Goal: Information Seeking & Learning: Learn about a topic

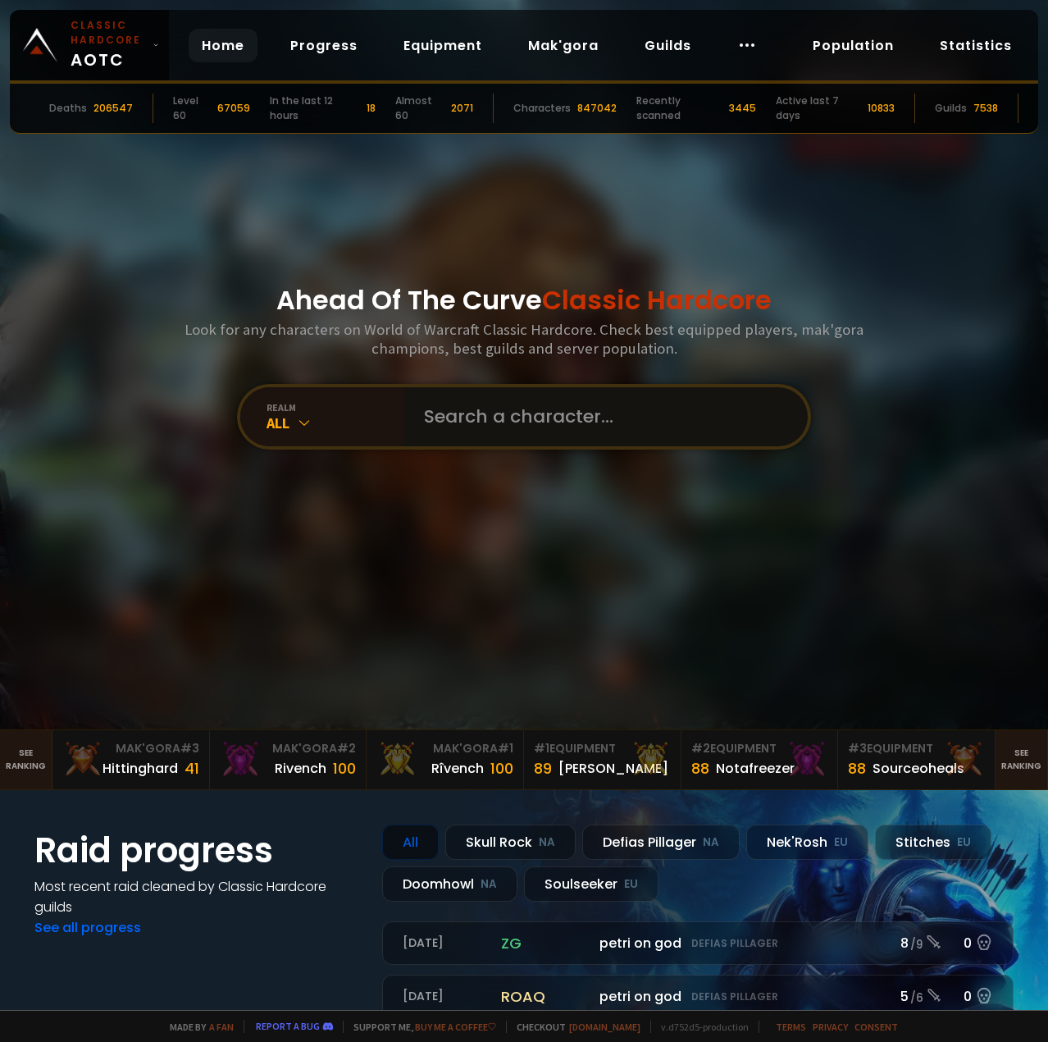
click at [519, 404] on input "text" at bounding box center [601, 416] width 374 height 59
type input "girlsausage"
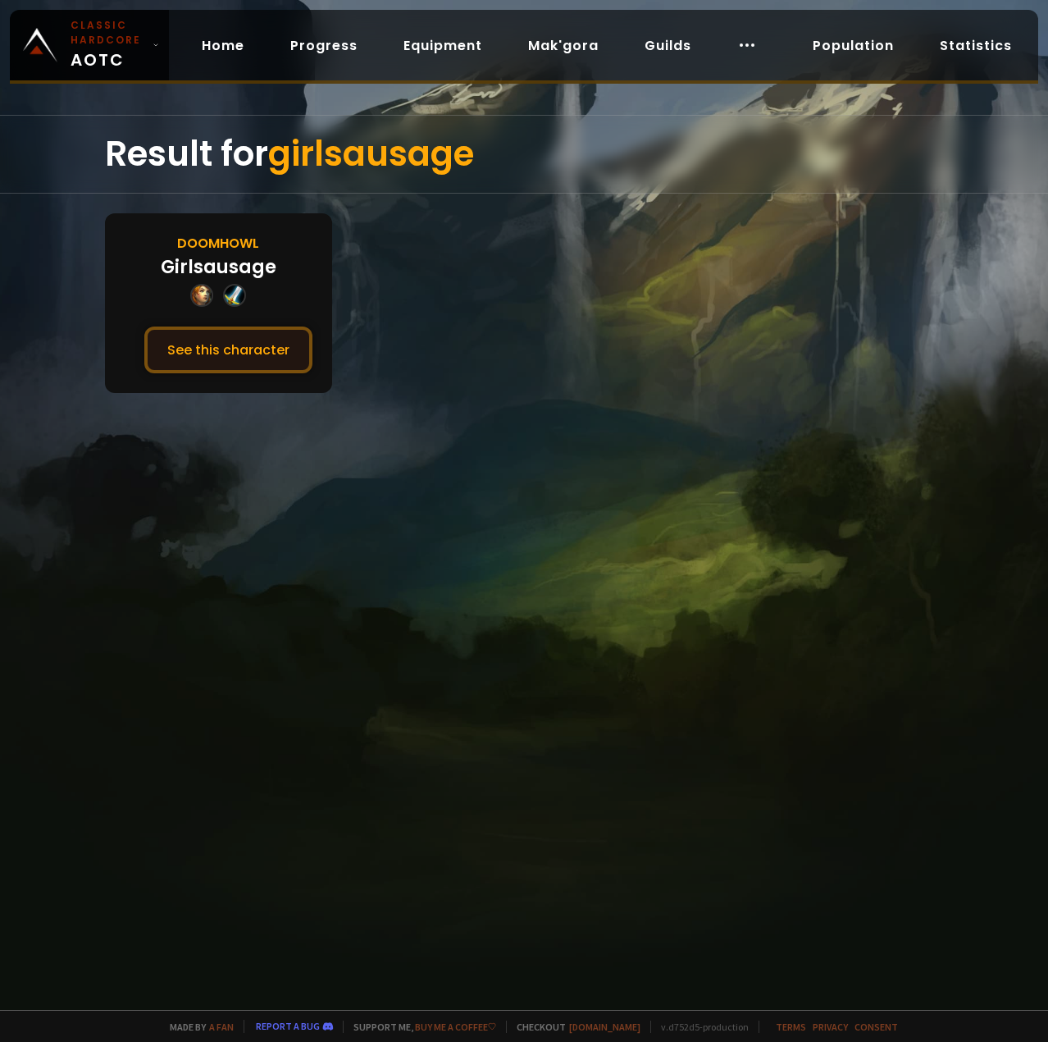
click at [257, 362] on button "See this character" at bounding box center [228, 350] width 168 height 47
drag, startPoint x: 532, startPoint y: 491, endPoint x: 527, endPoint y: 477, distance: 15.6
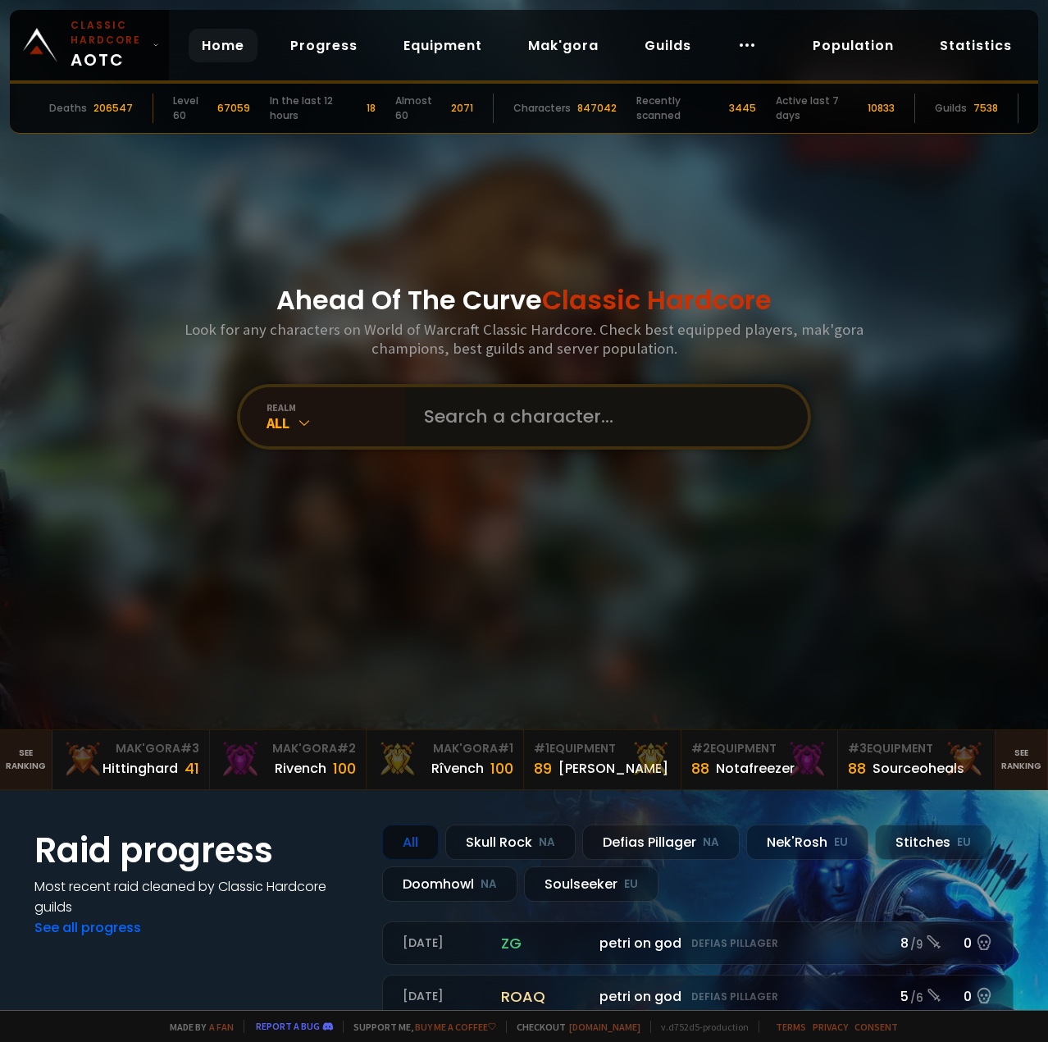
click at [486, 416] on input "text" at bounding box center [601, 416] width 374 height 59
type input "garregor"
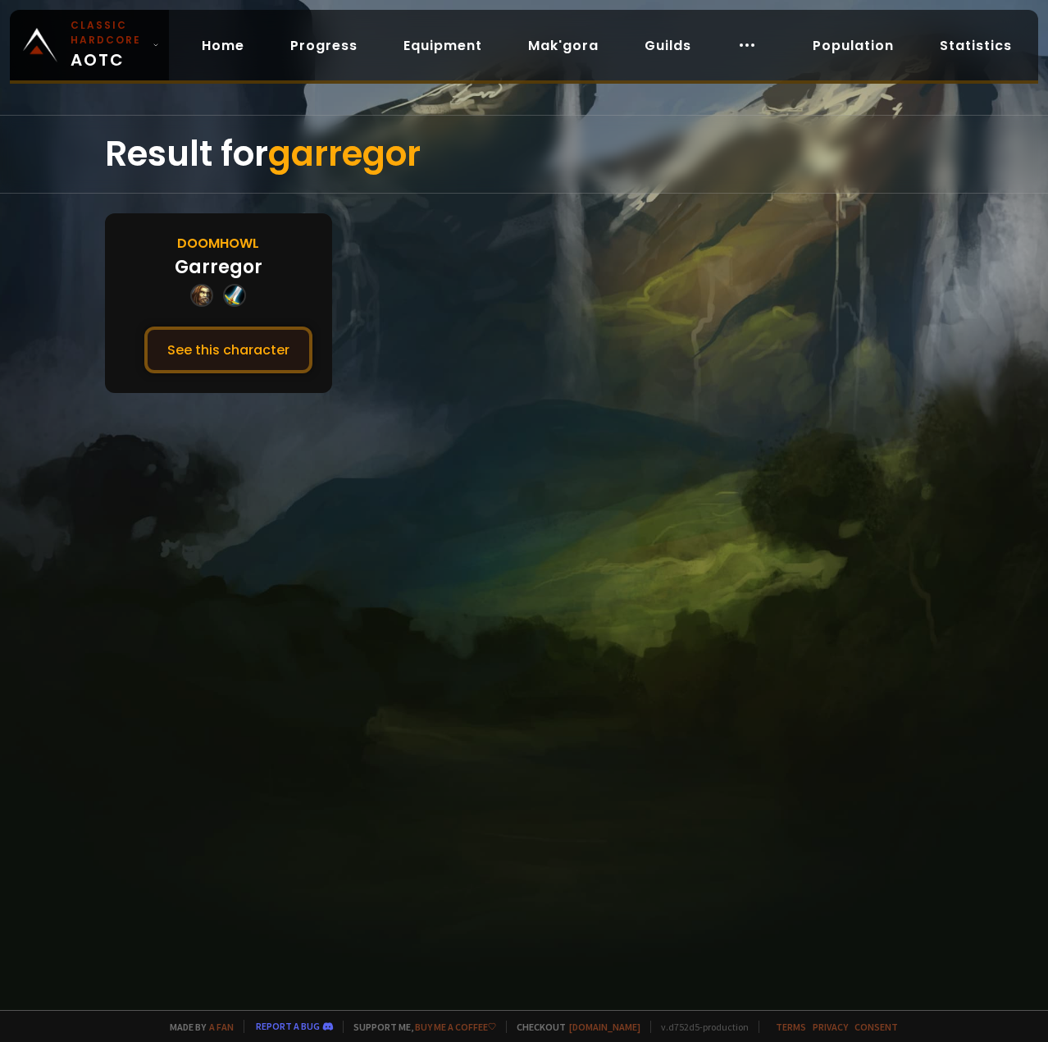
click at [215, 356] on button "See this character" at bounding box center [228, 350] width 168 height 47
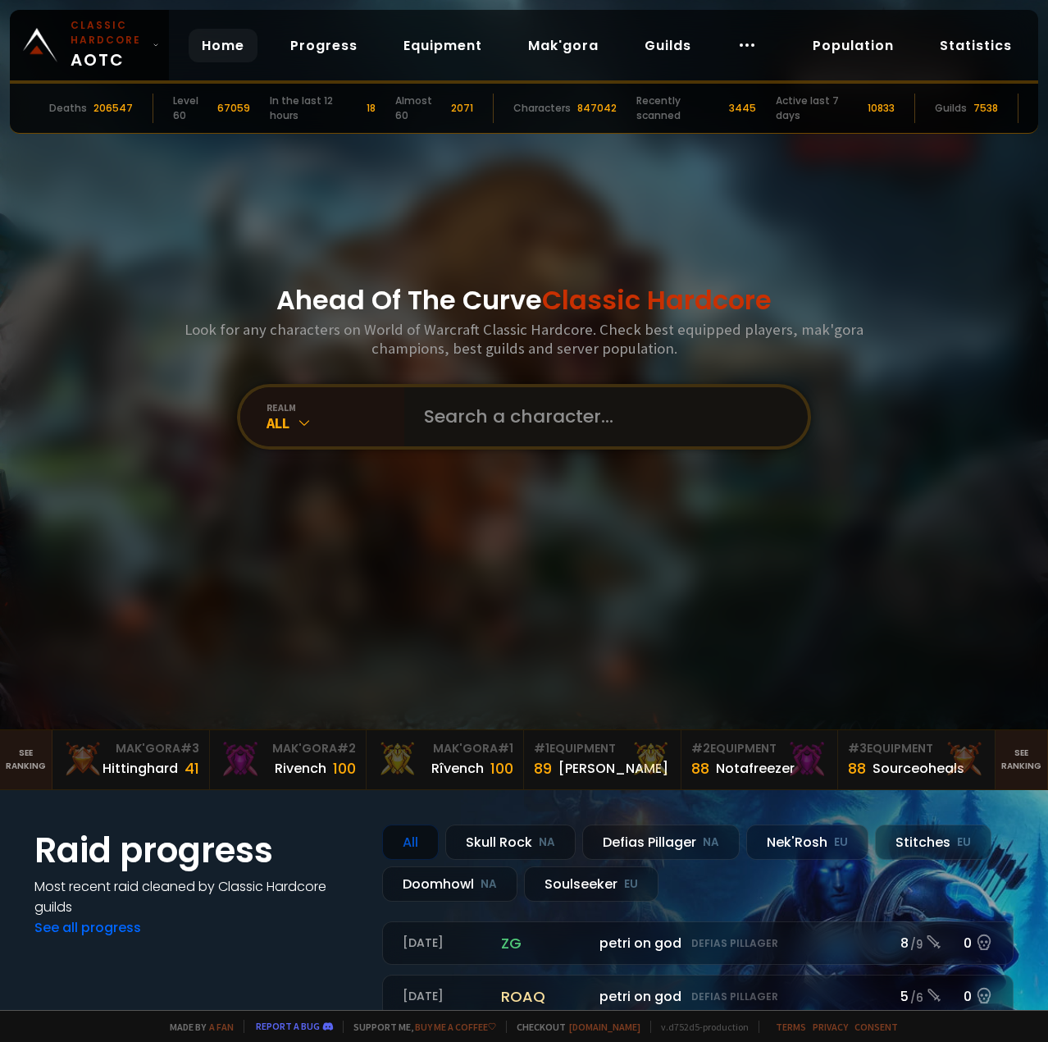
click at [527, 405] on input "text" at bounding box center [601, 416] width 374 height 59
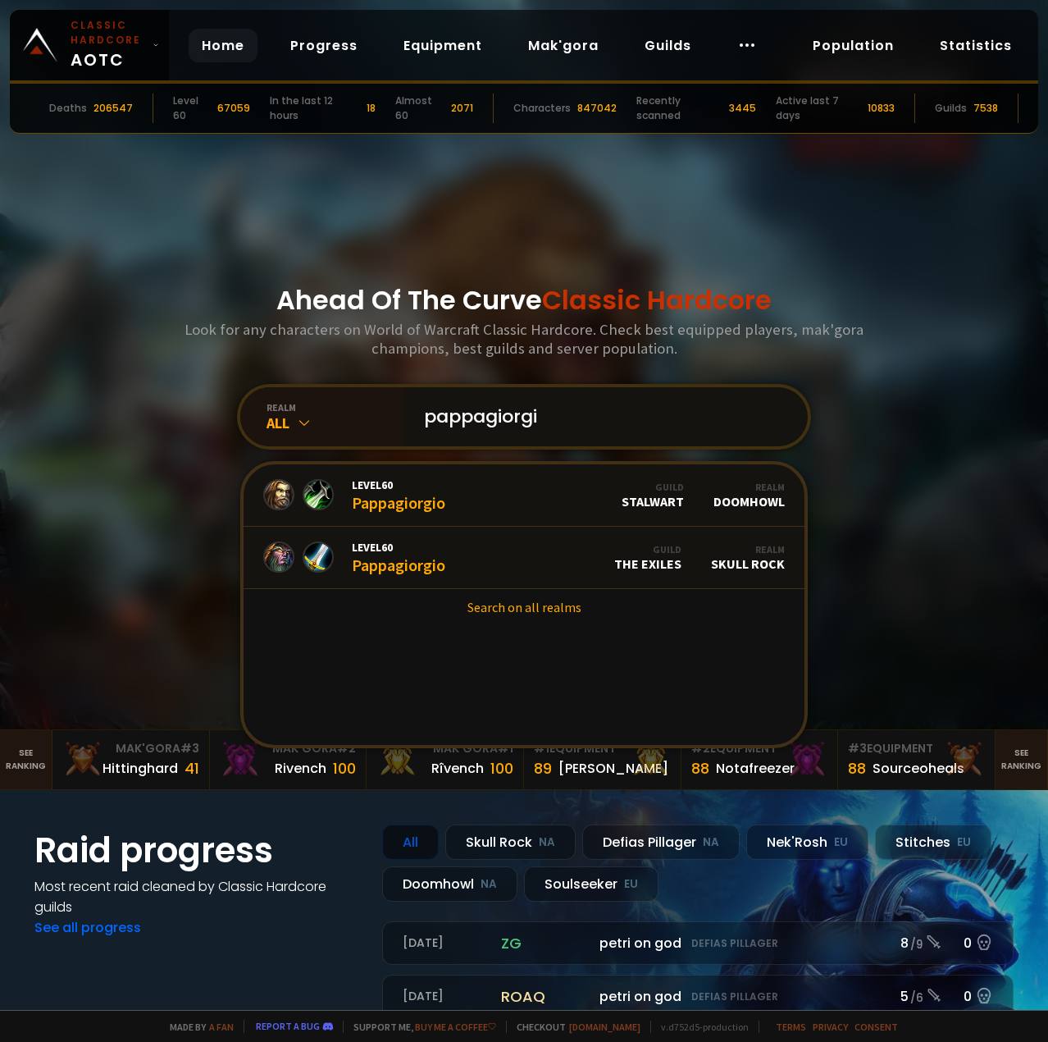
type input "pappagiorgio"
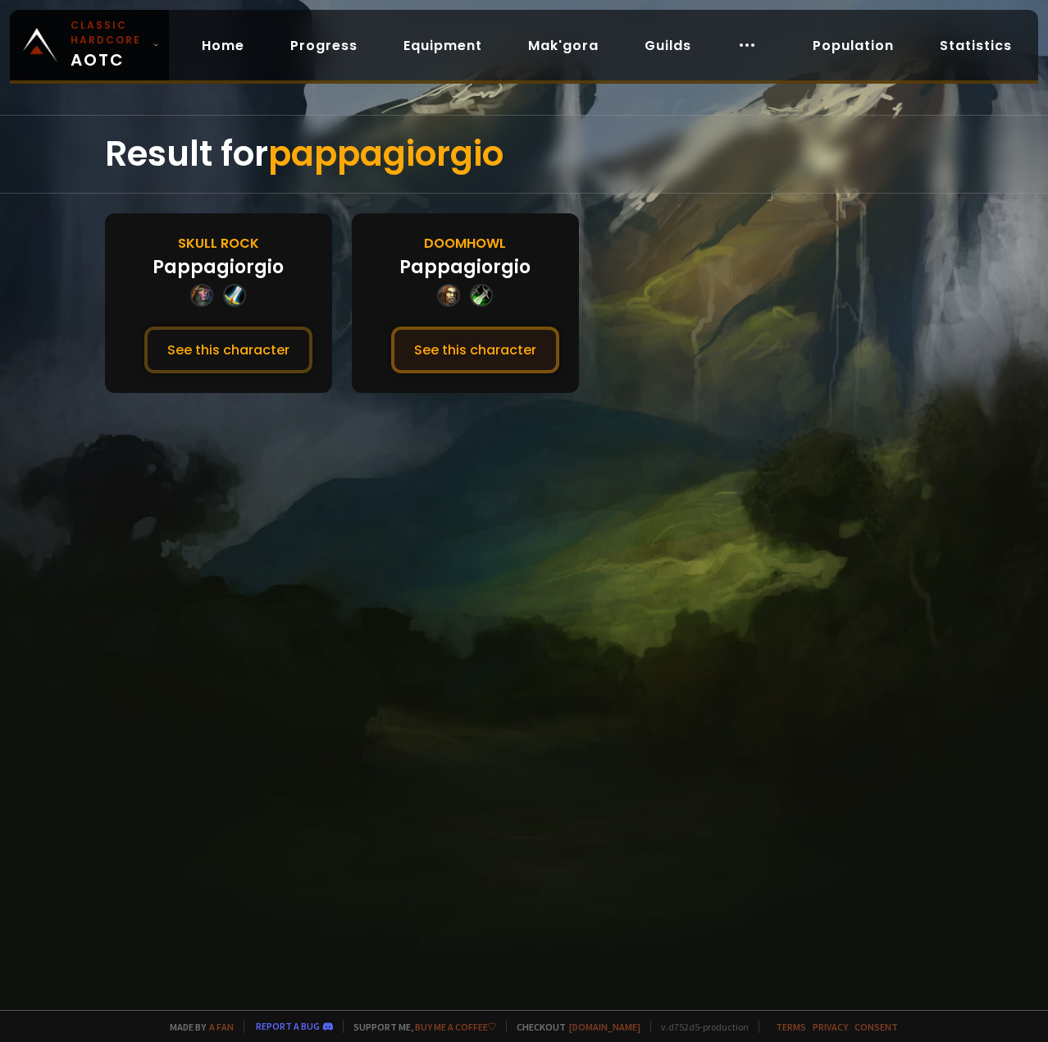
click at [447, 347] on button "See this character" at bounding box center [475, 350] width 168 height 47
click at [391, 327] on button "See this character" at bounding box center [475, 350] width 168 height 47
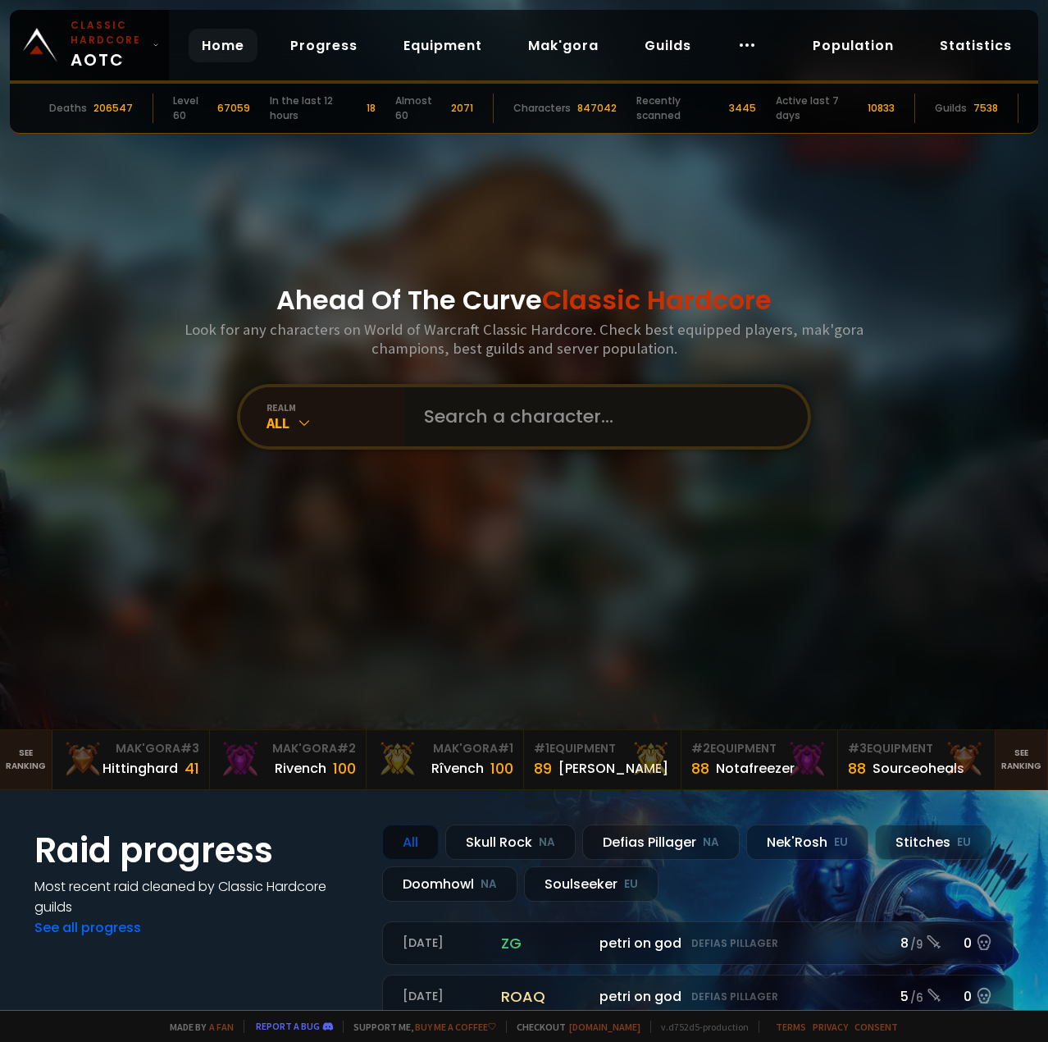
click at [522, 426] on input "text" at bounding box center [601, 416] width 374 height 59
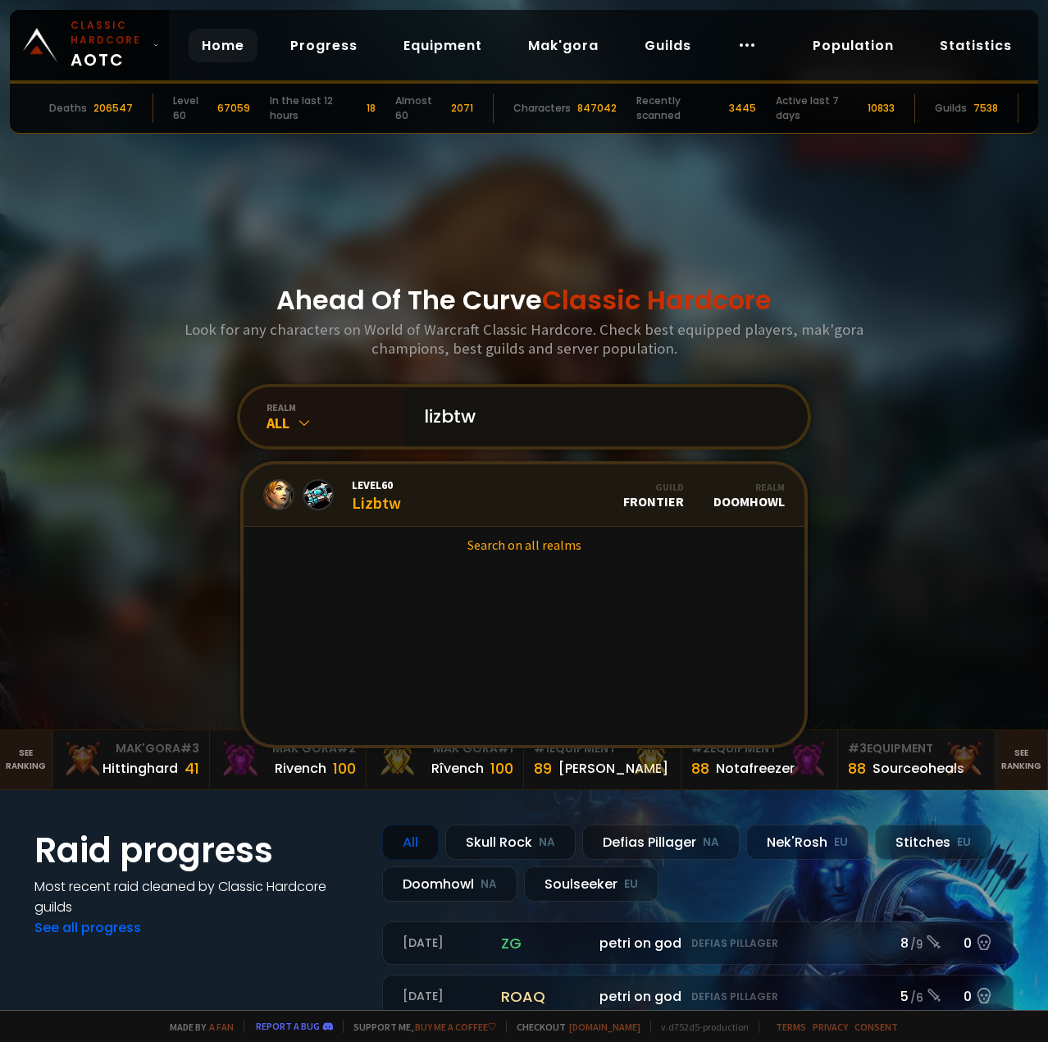
type input "lizbtw"
click at [477, 505] on link "Level 60 Lizbtw Guild Frontier Realm Doomhowl" at bounding box center [524, 495] width 561 height 62
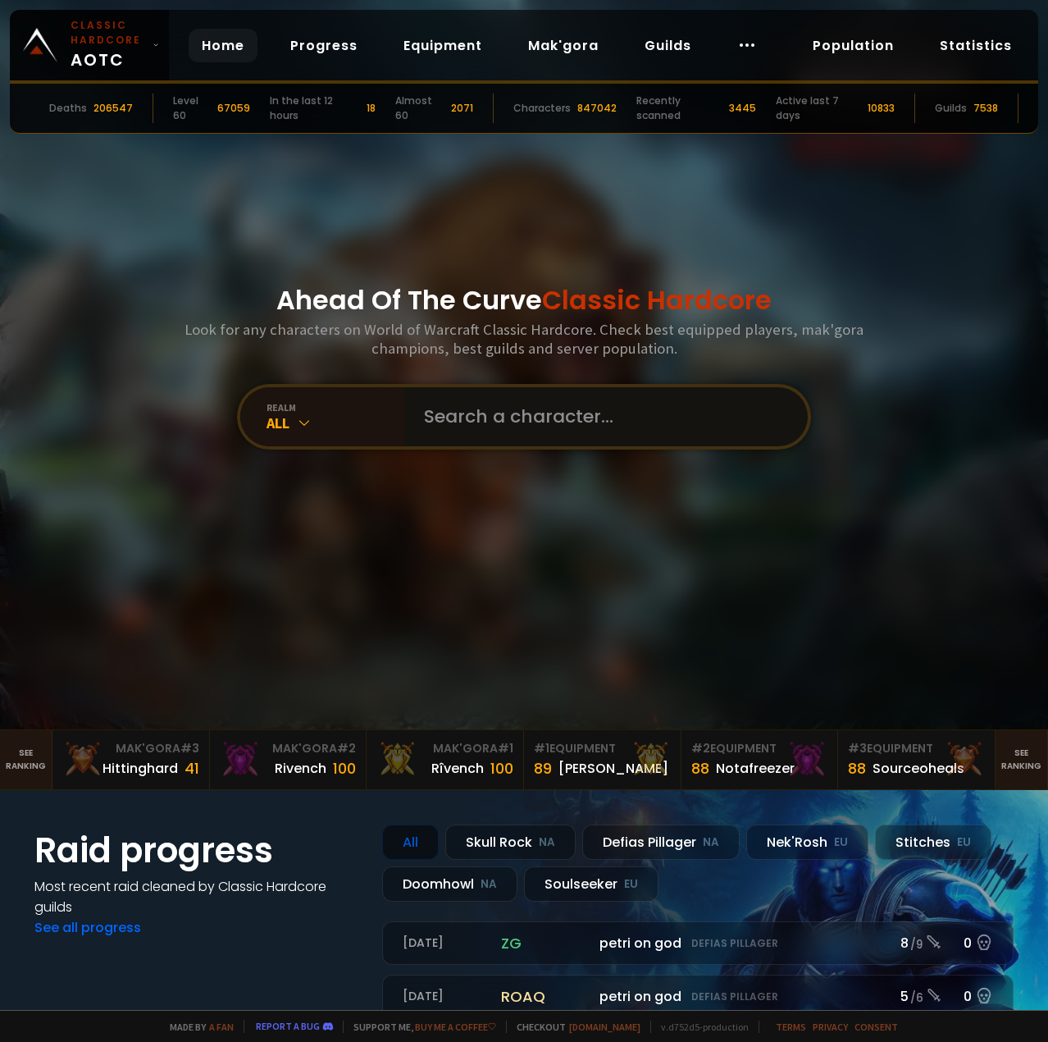
click at [552, 407] on input "text" at bounding box center [601, 416] width 374 height 59
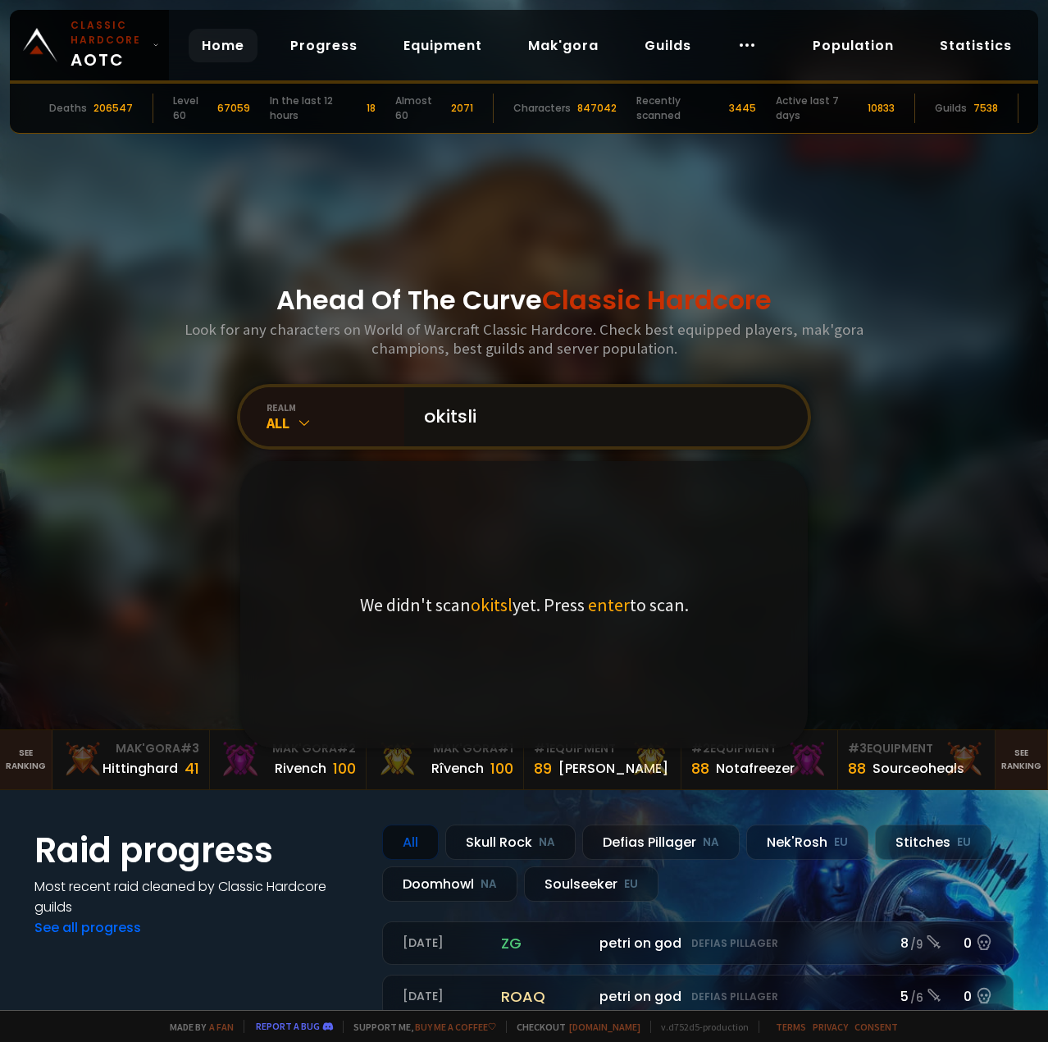
type input "okitsliz"
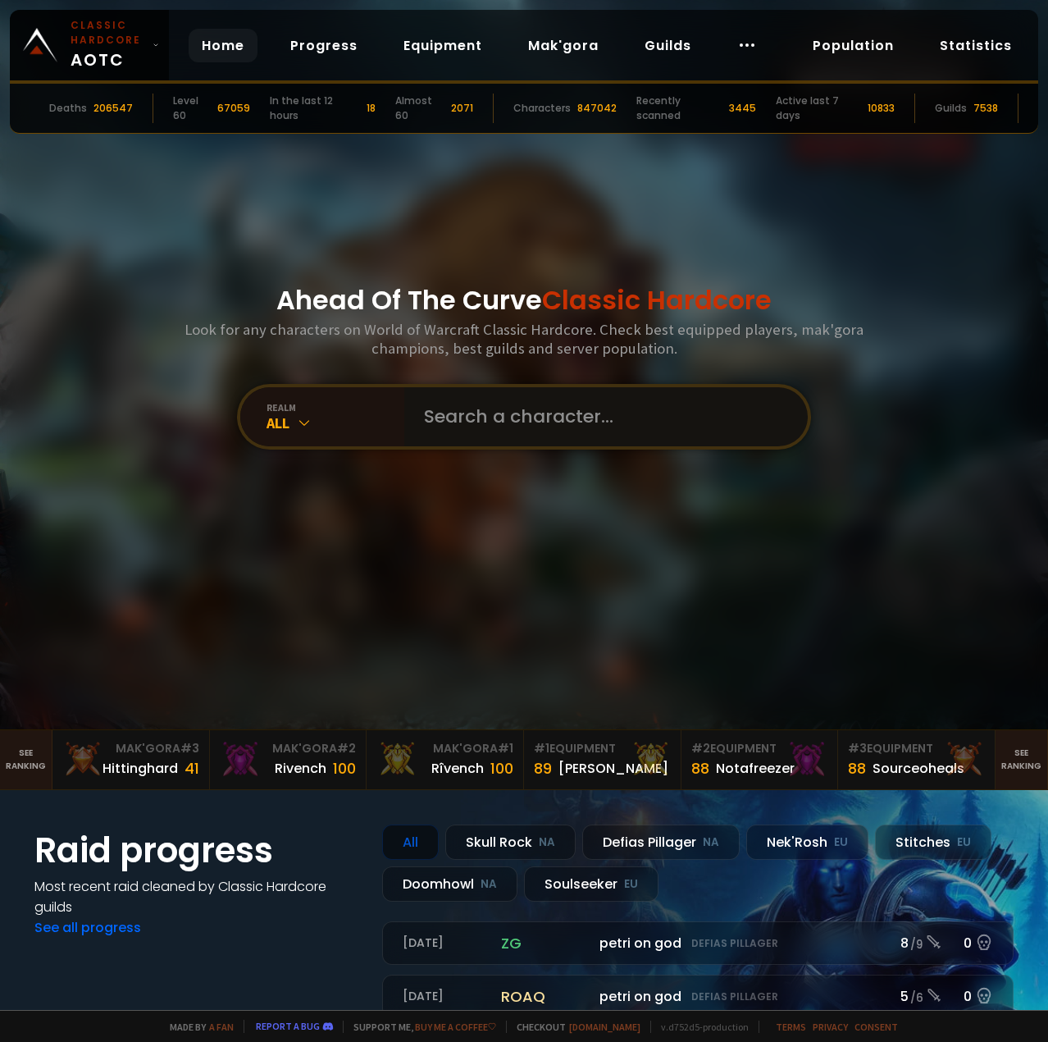
click at [465, 408] on input "text" at bounding box center [601, 416] width 374 height 59
type input "oki"
click at [496, 421] on input "text" at bounding box center [601, 416] width 374 height 59
type input "okayitsliz"
click at [455, 425] on input "text" at bounding box center [601, 416] width 374 height 59
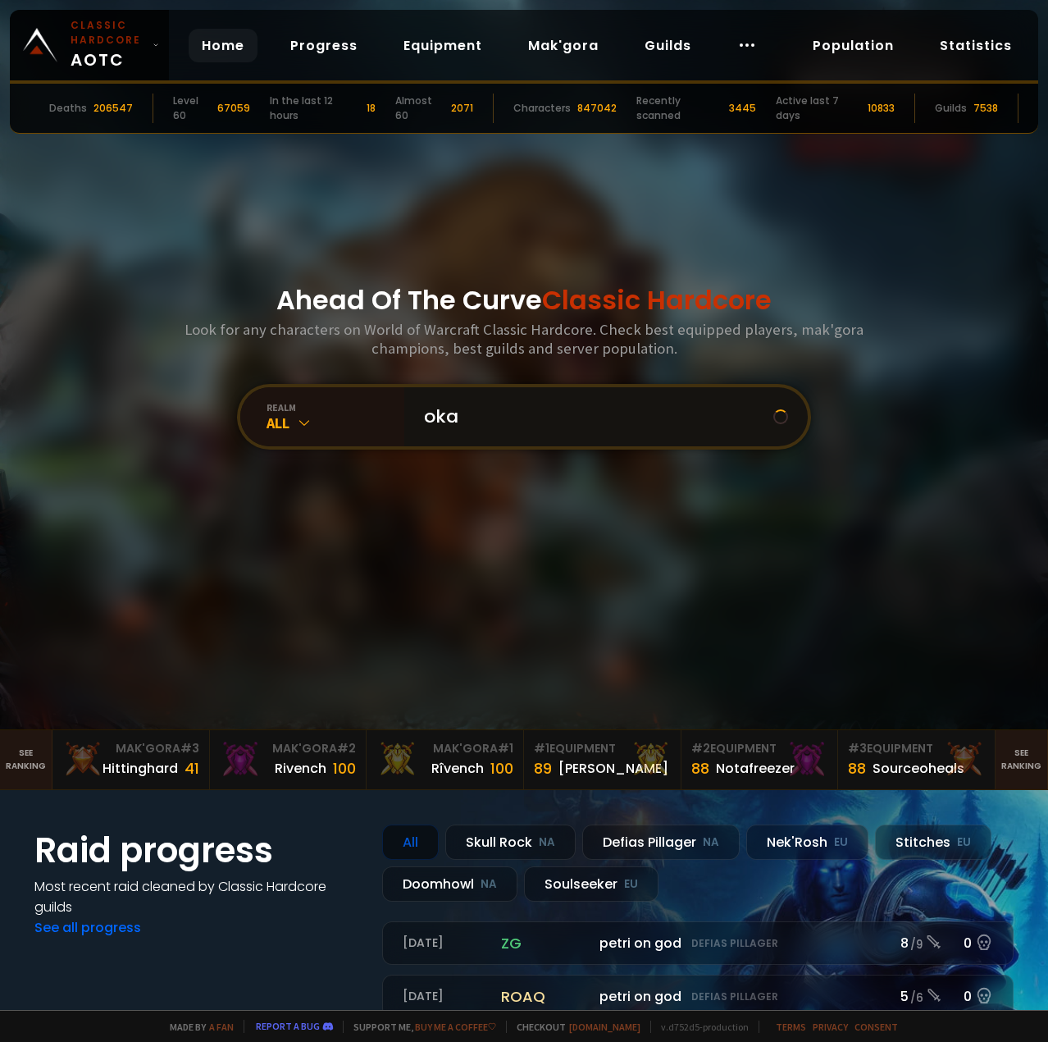
type input "okay"
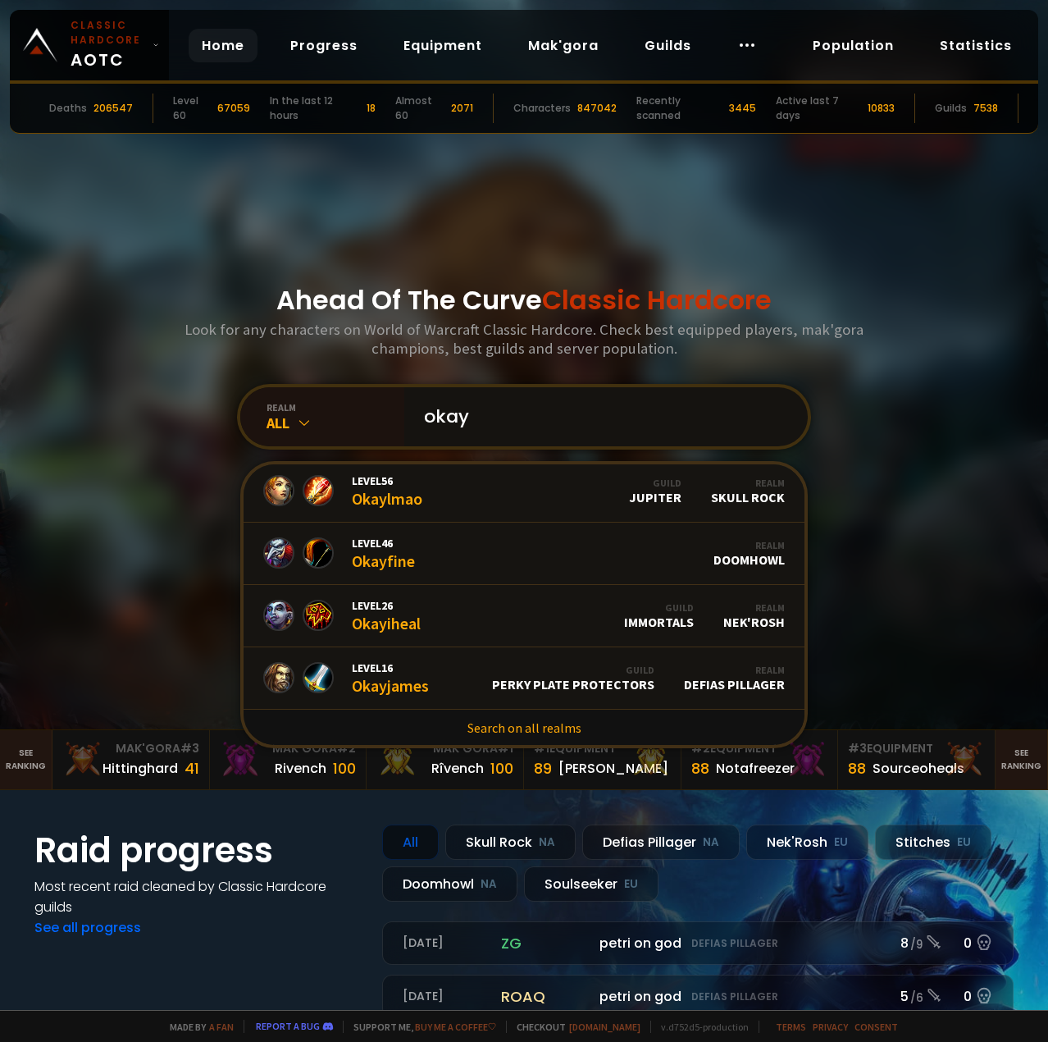
scroll to position [1002, 0]
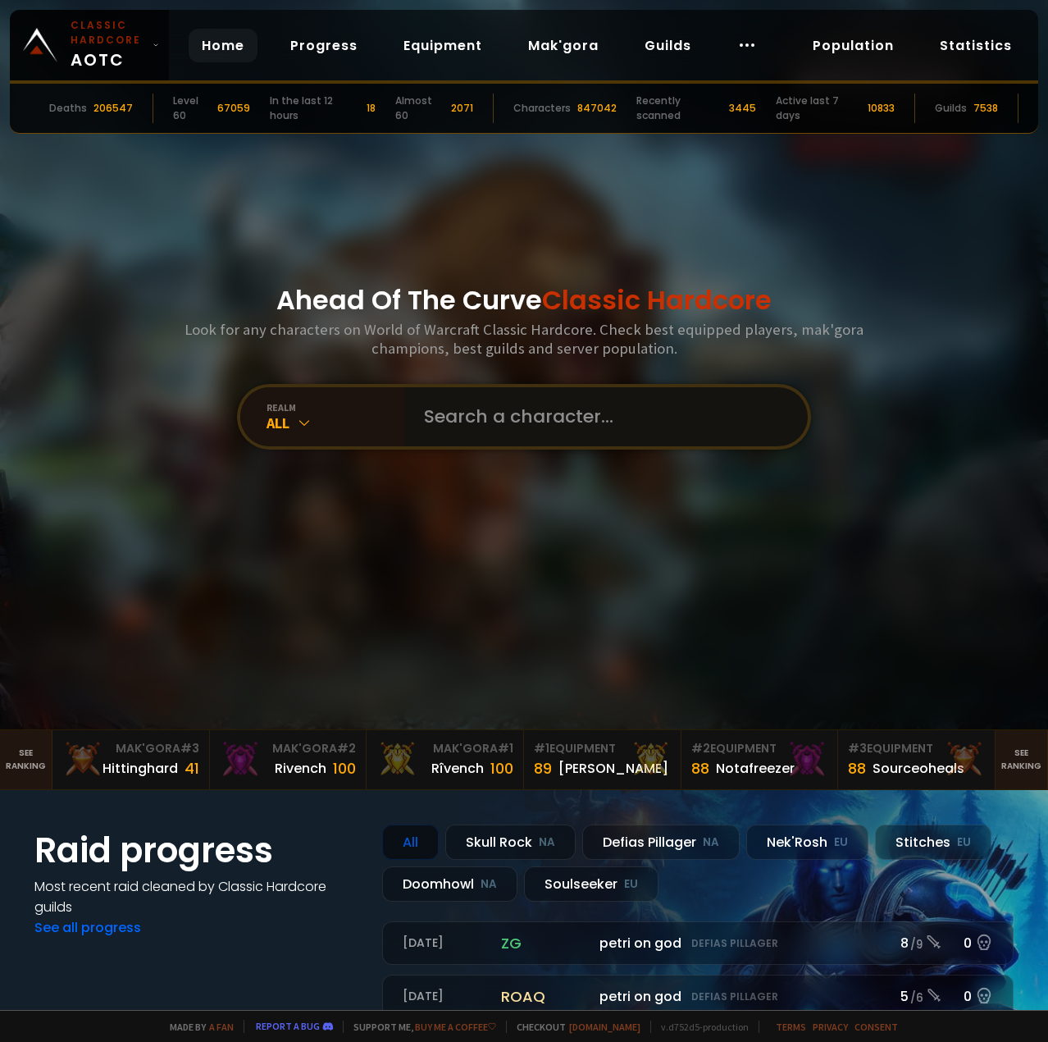
click at [514, 412] on input "text" at bounding box center [601, 416] width 374 height 59
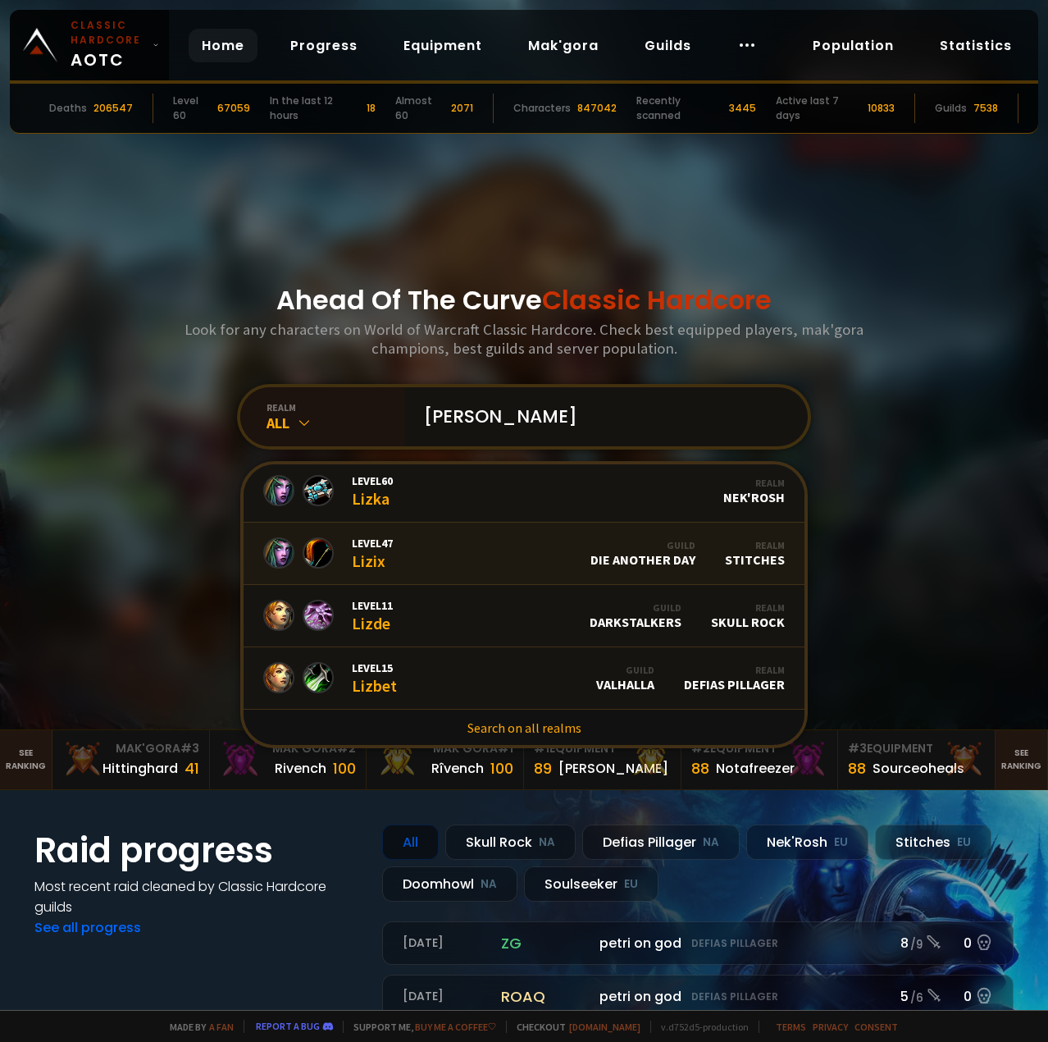
scroll to position [1002, 0]
type input "[PERSON_NAME]"
click at [500, 723] on link "Search on all realms" at bounding box center [524, 727] width 561 height 36
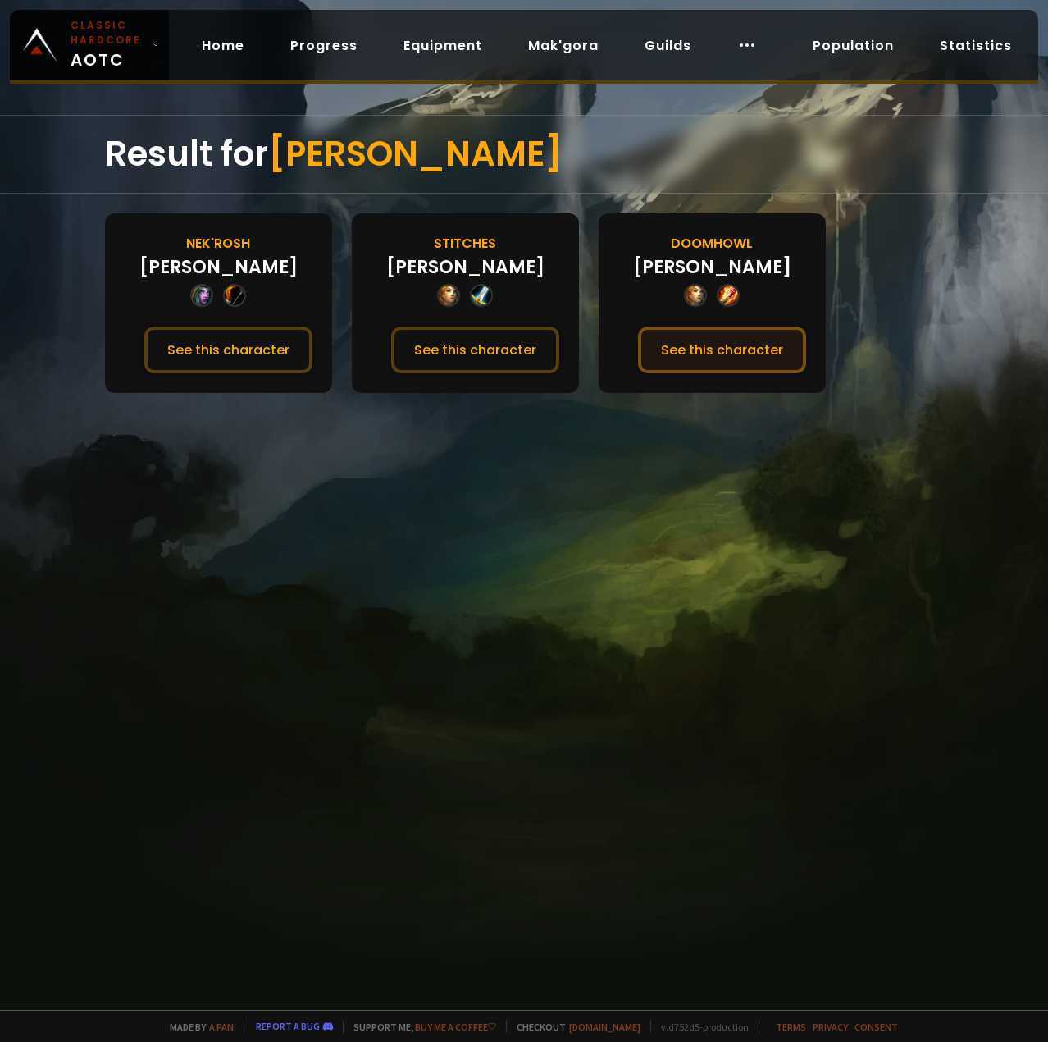
click at [693, 345] on button "See this character" at bounding box center [722, 350] width 168 height 47
